Goal: Use online tool/utility: Utilize a website feature to perform a specific function

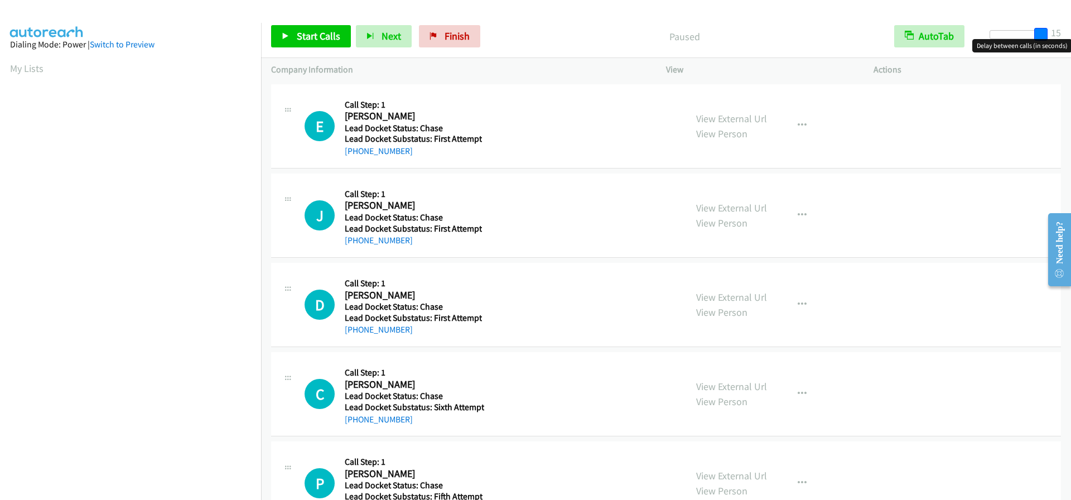
drag, startPoint x: 991, startPoint y: 40, endPoint x: 1045, endPoint y: 42, distance: 54.1
click at [1045, 42] on body "Start Calls Pause Next Finish Paused AutoTab AutoTab 15 Company Information Inf…" at bounding box center [535, 26] width 1071 height 53
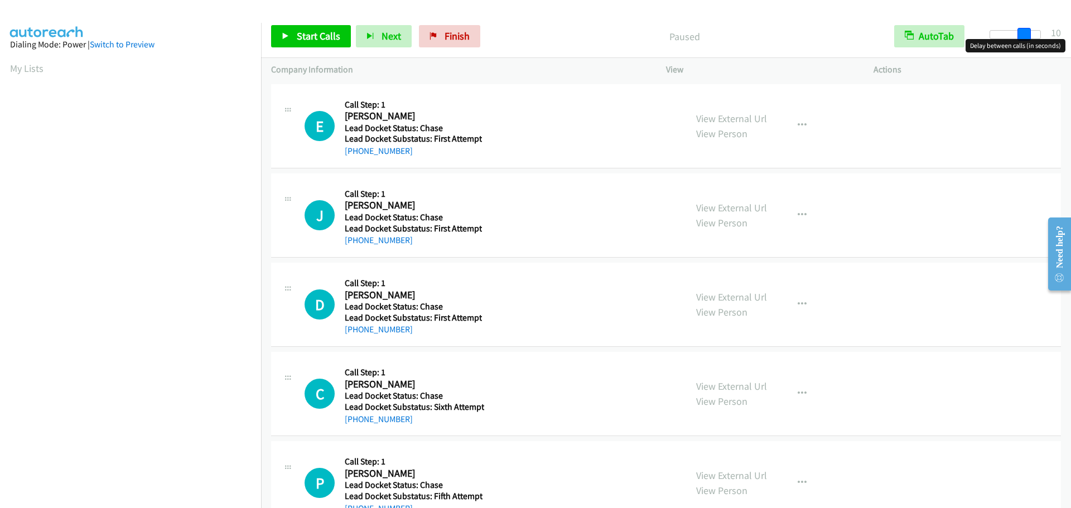
drag, startPoint x: 1042, startPoint y: 33, endPoint x: 1024, endPoint y: 37, distance: 18.3
click at [1024, 37] on span at bounding box center [1023, 34] width 13 height 13
click at [316, 35] on span "Start Calls" at bounding box center [319, 36] width 44 height 13
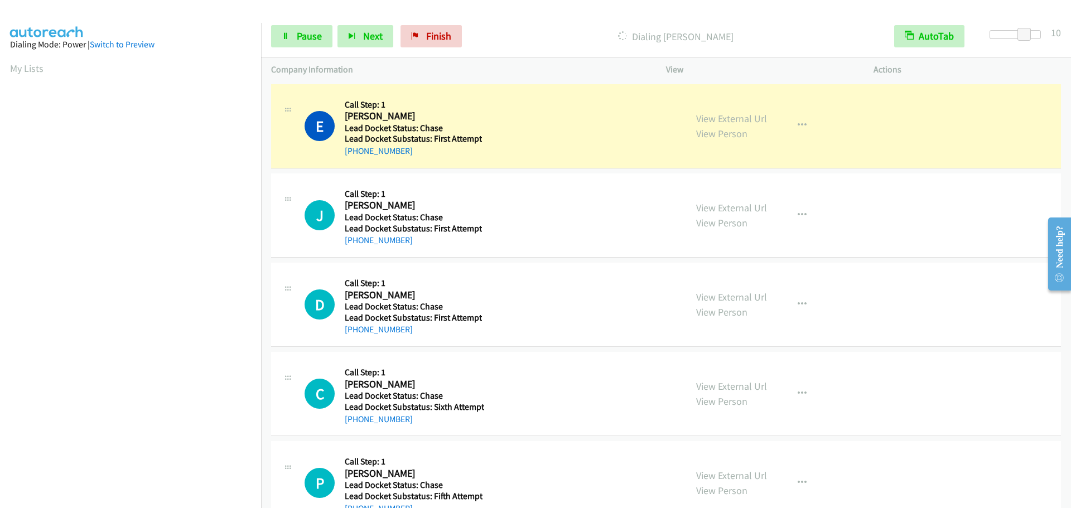
scroll to position [118, 0]
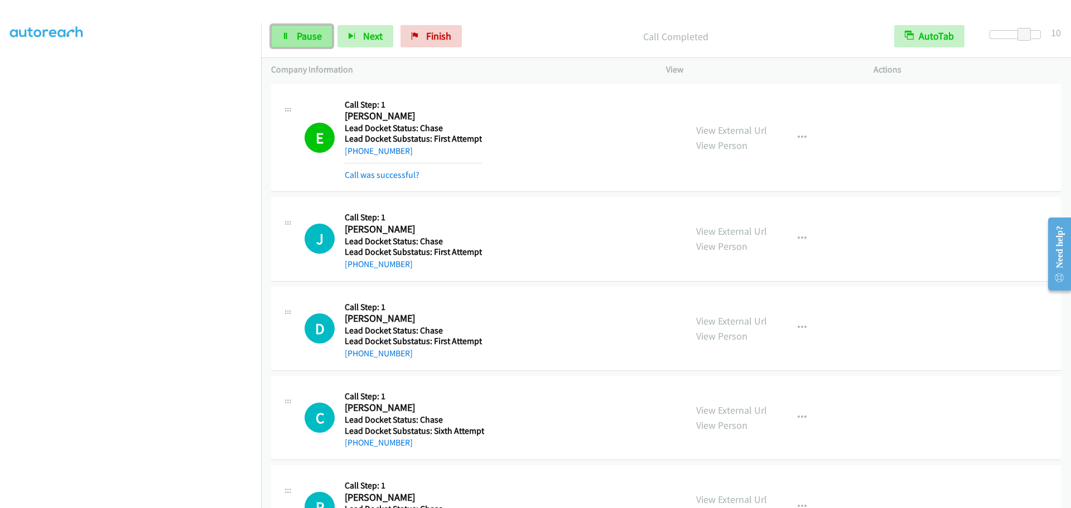
click at [288, 39] on icon at bounding box center [286, 37] width 8 height 8
click at [290, 43] on link "Start Calls" at bounding box center [311, 36] width 80 height 22
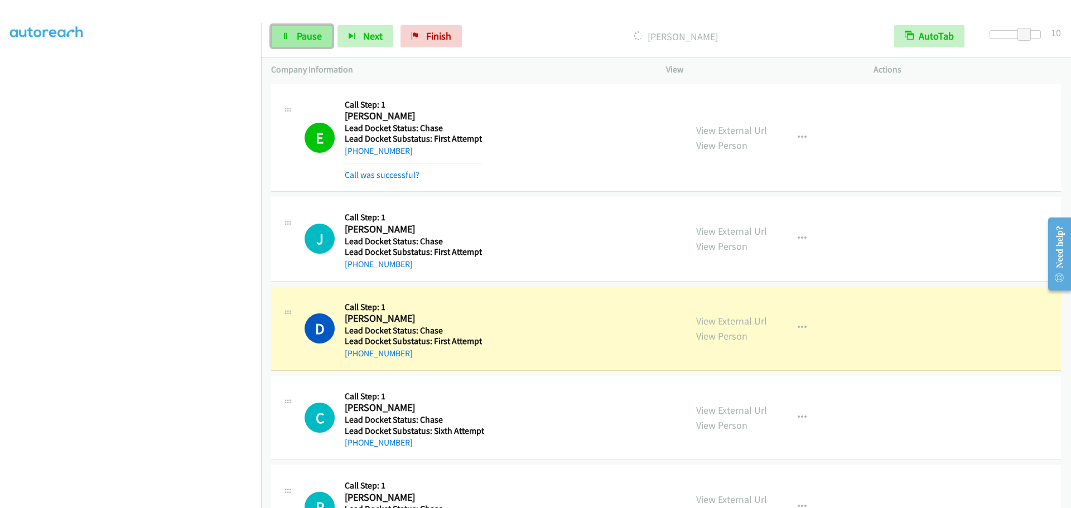
click at [321, 33] on span "Pause" at bounding box center [309, 36] width 25 height 13
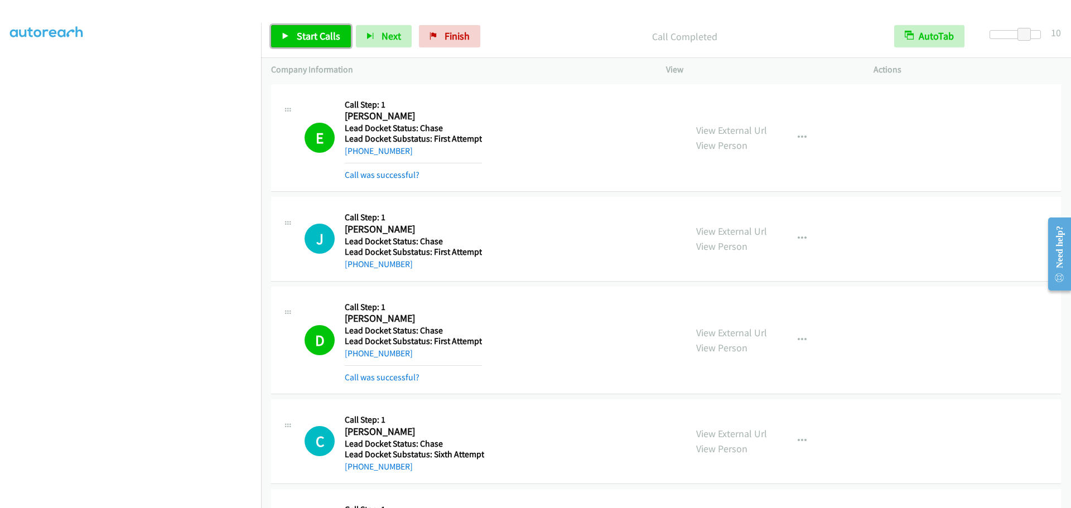
click at [316, 41] on span "Start Calls" at bounding box center [319, 36] width 44 height 13
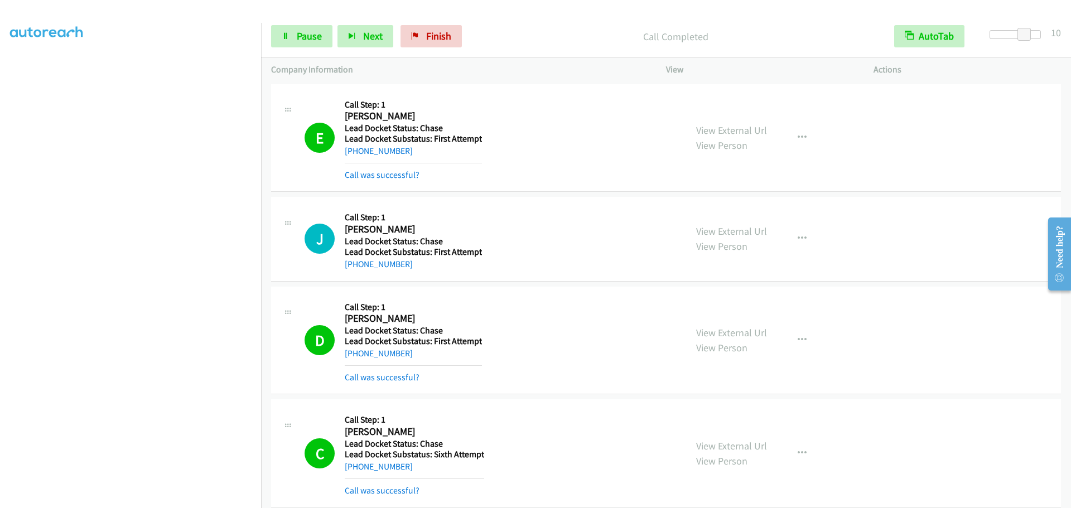
scroll to position [129, 0]
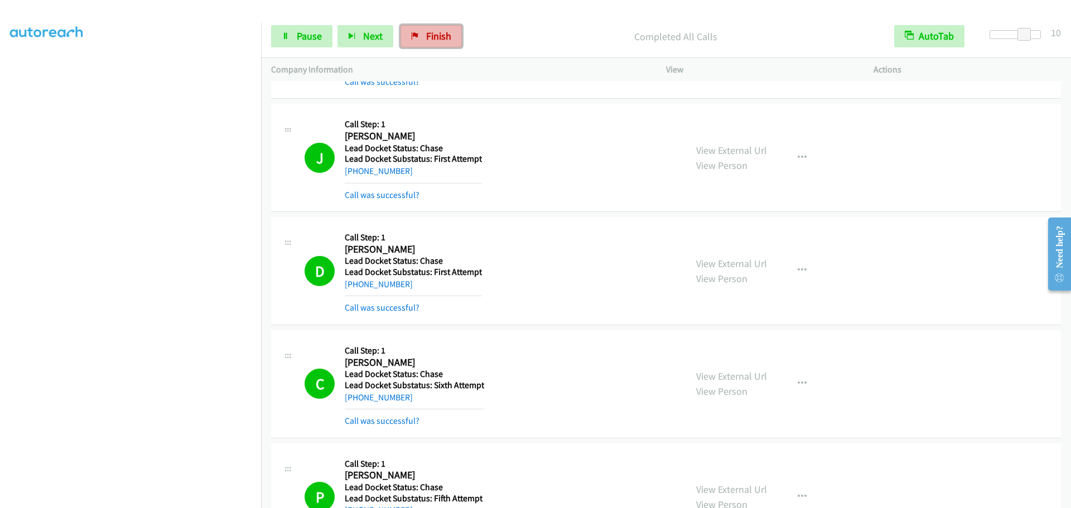
click at [437, 33] on span "Finish" at bounding box center [438, 36] width 25 height 13
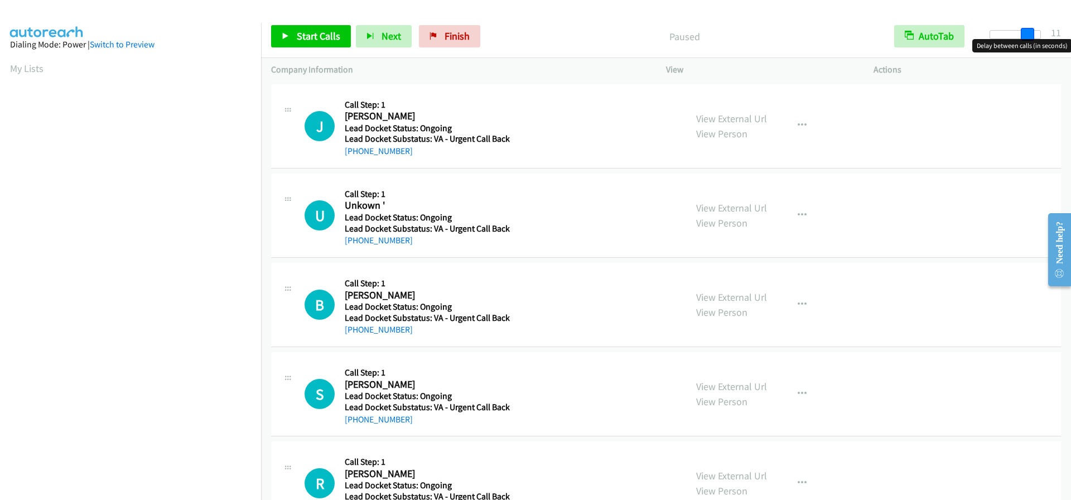
drag, startPoint x: 993, startPoint y: 33, endPoint x: 1030, endPoint y: 42, distance: 37.9
click at [1030, 42] on body "Start Calls Pause Next Finish Paused AutoTab AutoTab 11 Company Information Inf…" at bounding box center [535, 26] width 1071 height 53
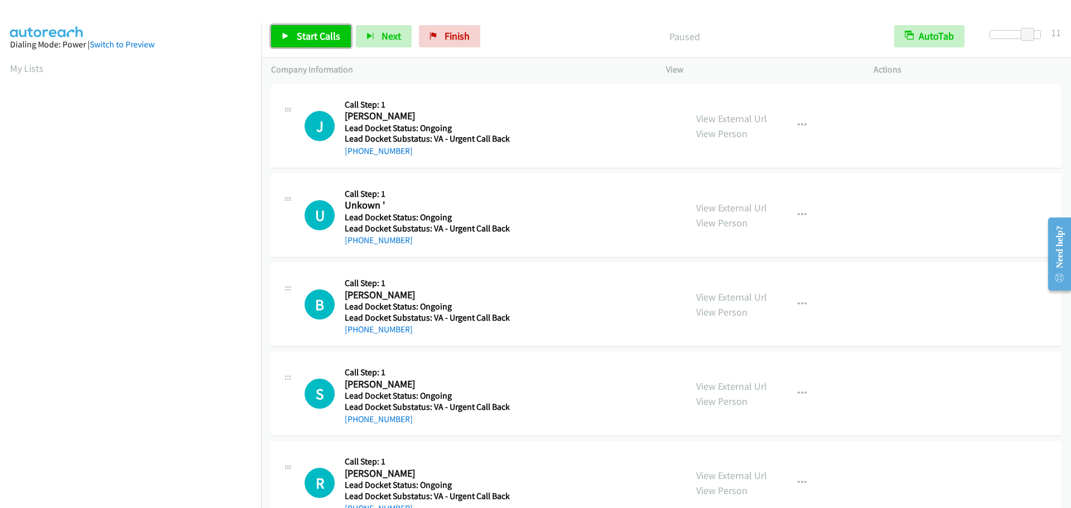
click at [317, 28] on link "Start Calls" at bounding box center [311, 36] width 80 height 22
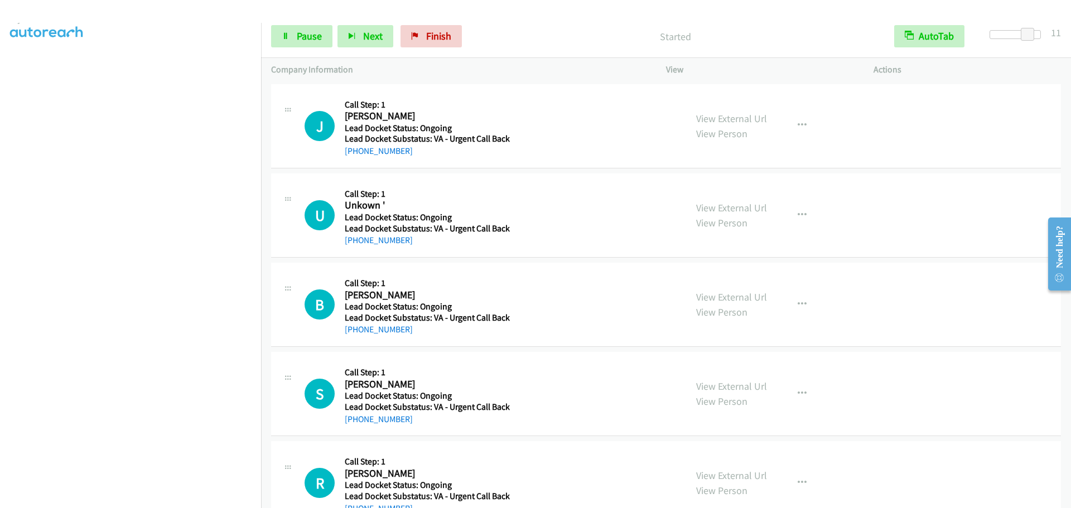
scroll to position [117, 0]
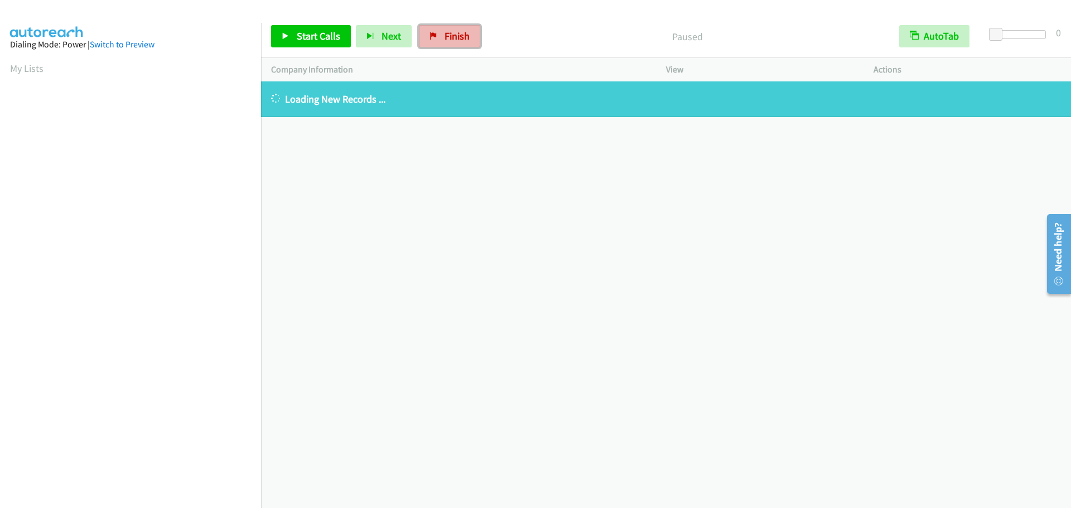
click at [429, 36] on icon at bounding box center [433, 37] width 8 height 8
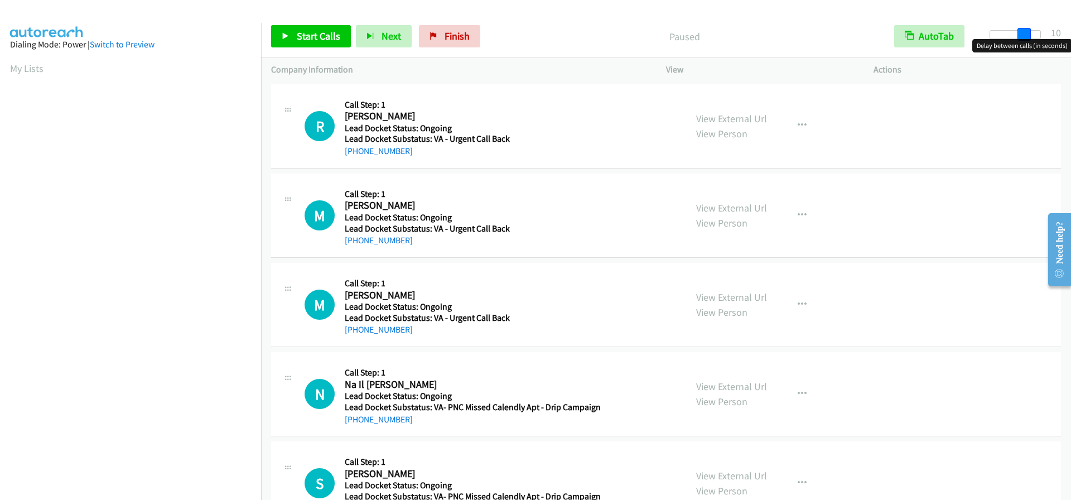
drag, startPoint x: 993, startPoint y: 37, endPoint x: 1026, endPoint y: 37, distance: 33.5
click at [1026, 37] on span at bounding box center [1023, 34] width 13 height 13
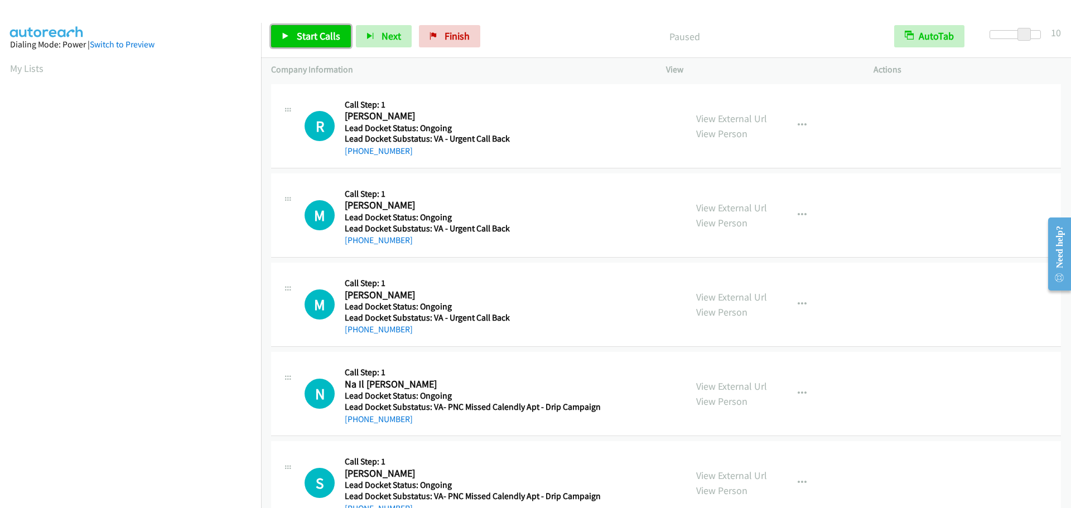
click at [324, 38] on span "Start Calls" at bounding box center [319, 36] width 44 height 13
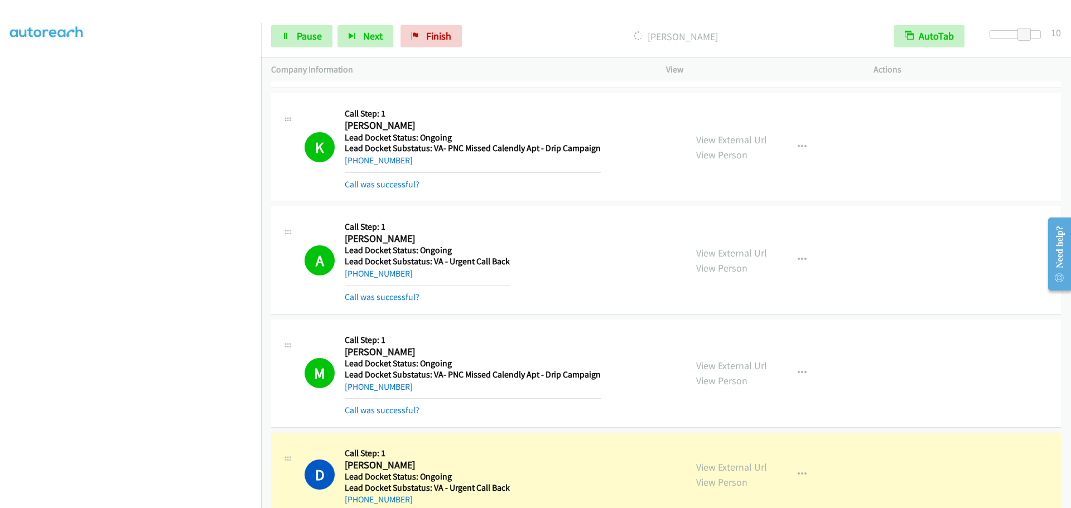
scroll to position [837, 0]
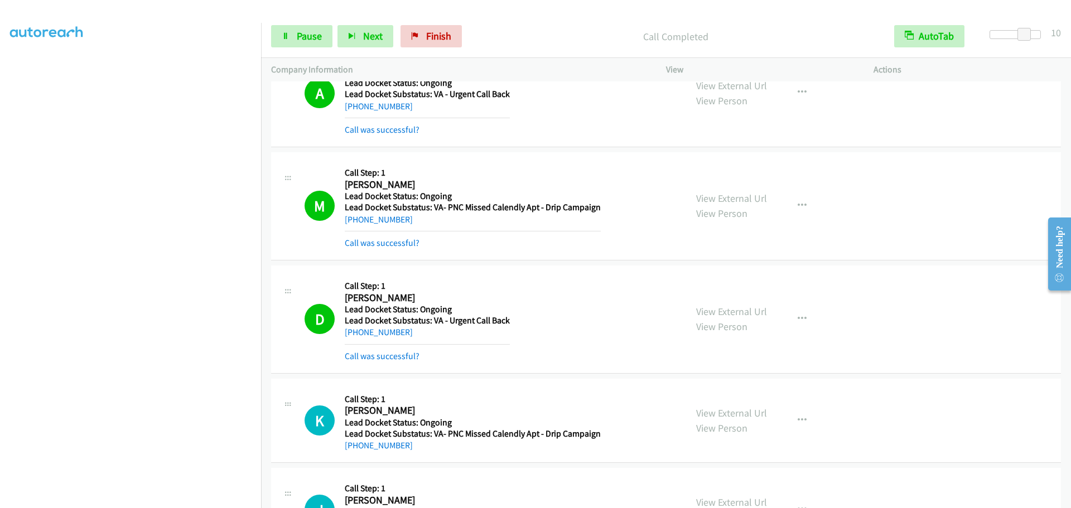
click at [313, 25] on div "Start Calls Pause Next Finish Call Completed AutoTab AutoTab 10" at bounding box center [666, 36] width 810 height 43
click at [311, 32] on span "Pause" at bounding box center [309, 36] width 25 height 13
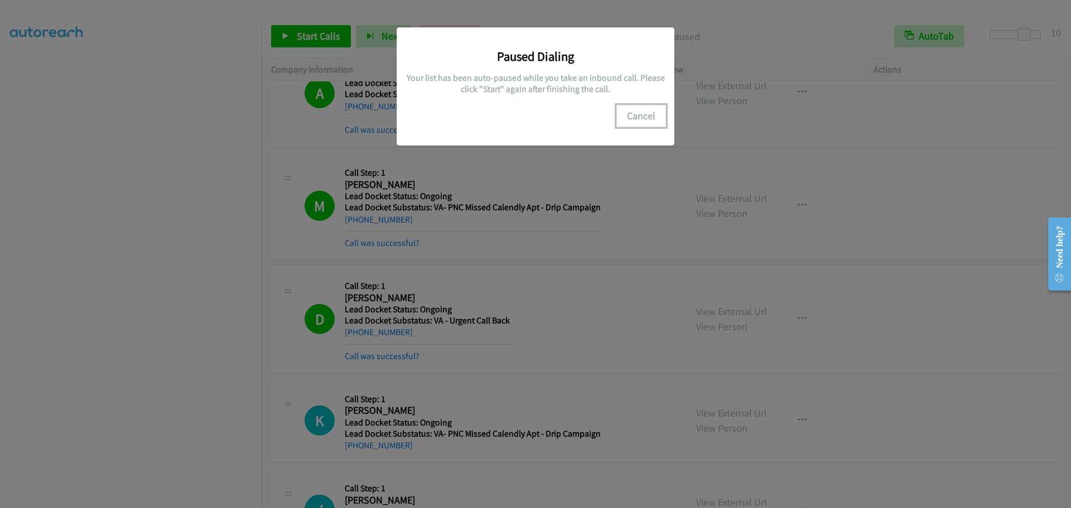
click at [648, 120] on button "Cancel" at bounding box center [641, 116] width 50 height 22
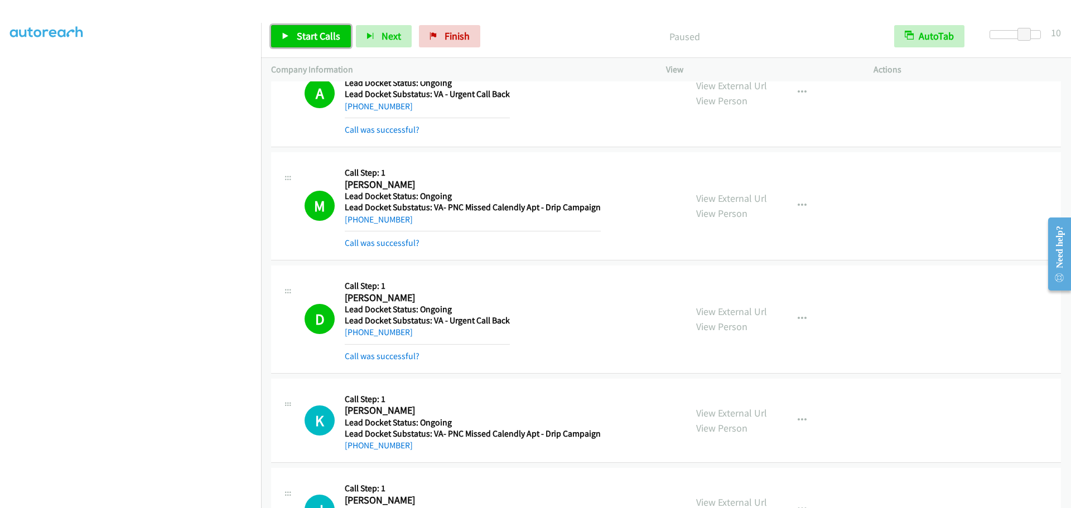
click at [288, 40] on icon at bounding box center [286, 37] width 8 height 8
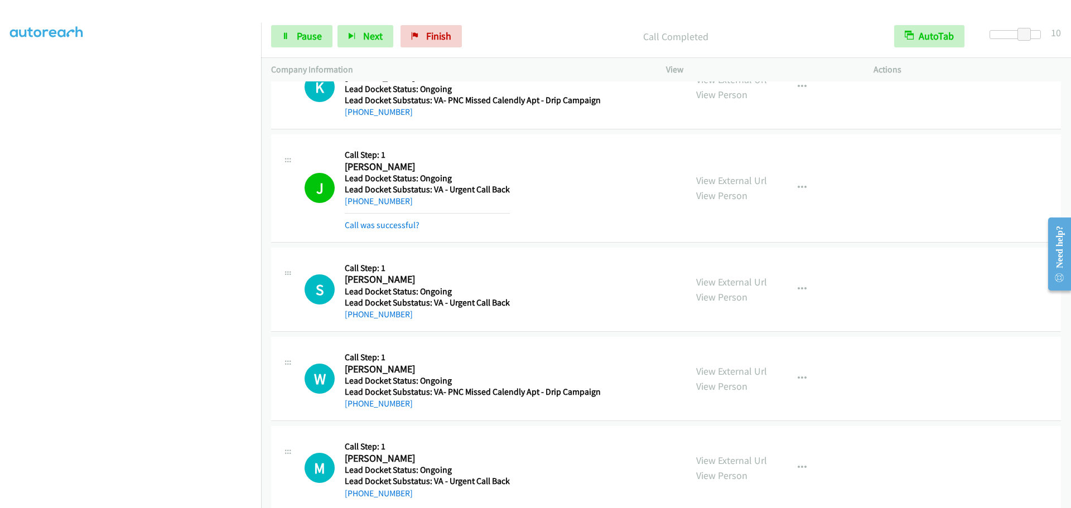
scroll to position [1171, 0]
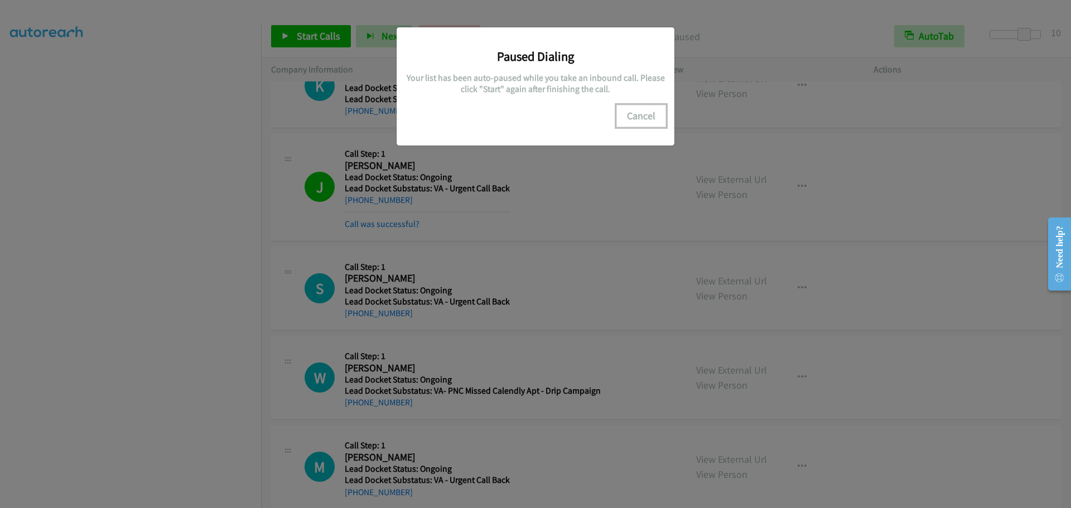
click at [634, 114] on button "Cancel" at bounding box center [641, 116] width 50 height 22
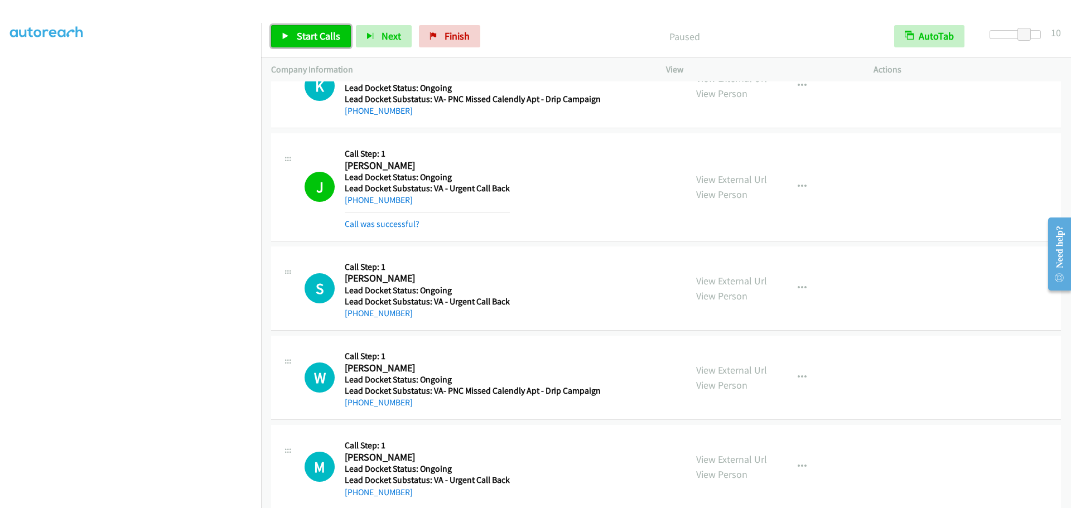
click at [306, 36] on span "Start Calls" at bounding box center [319, 36] width 44 height 13
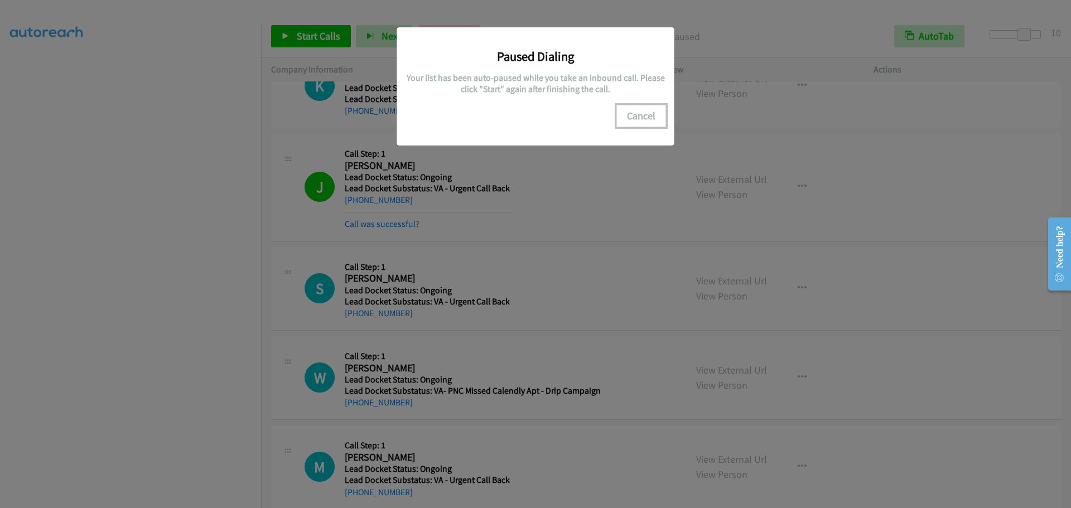
click at [649, 118] on button "Cancel" at bounding box center [641, 116] width 50 height 22
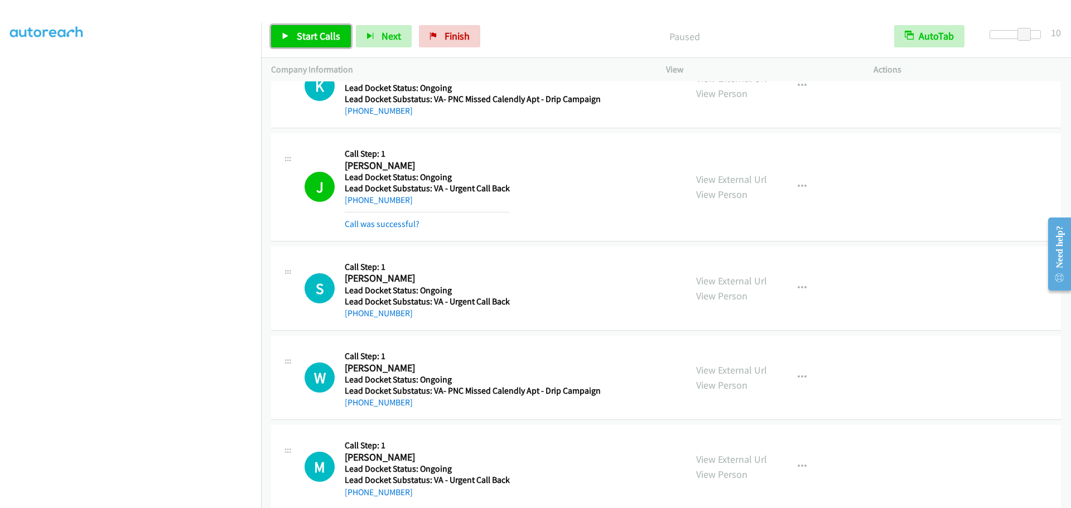
click at [311, 31] on span "Start Calls" at bounding box center [319, 36] width 44 height 13
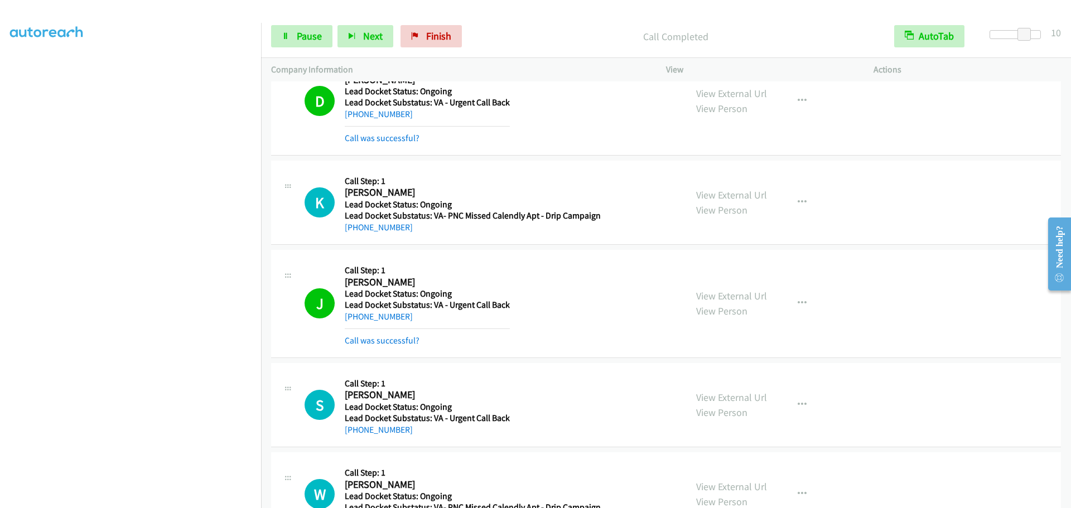
scroll to position [1060, 0]
